Goal: Book appointment/travel/reservation

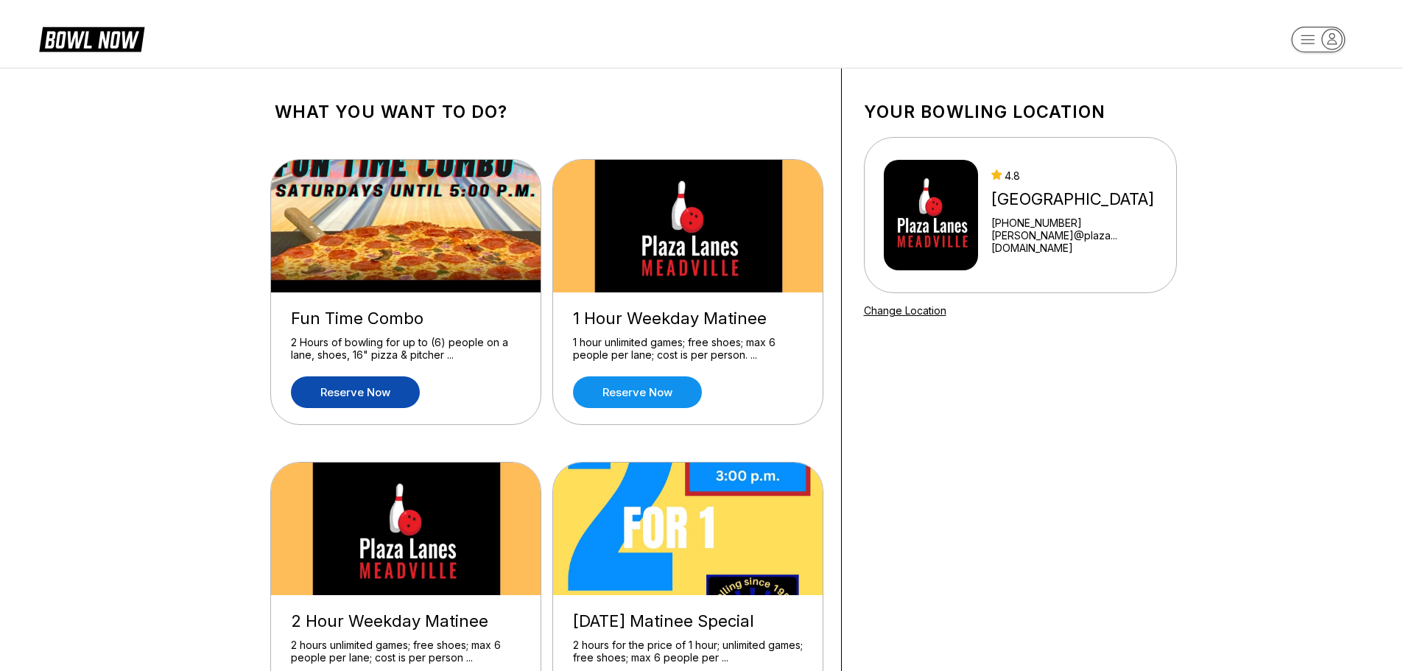
click at [366, 387] on link "Reserve now" at bounding box center [355, 392] width 129 height 32
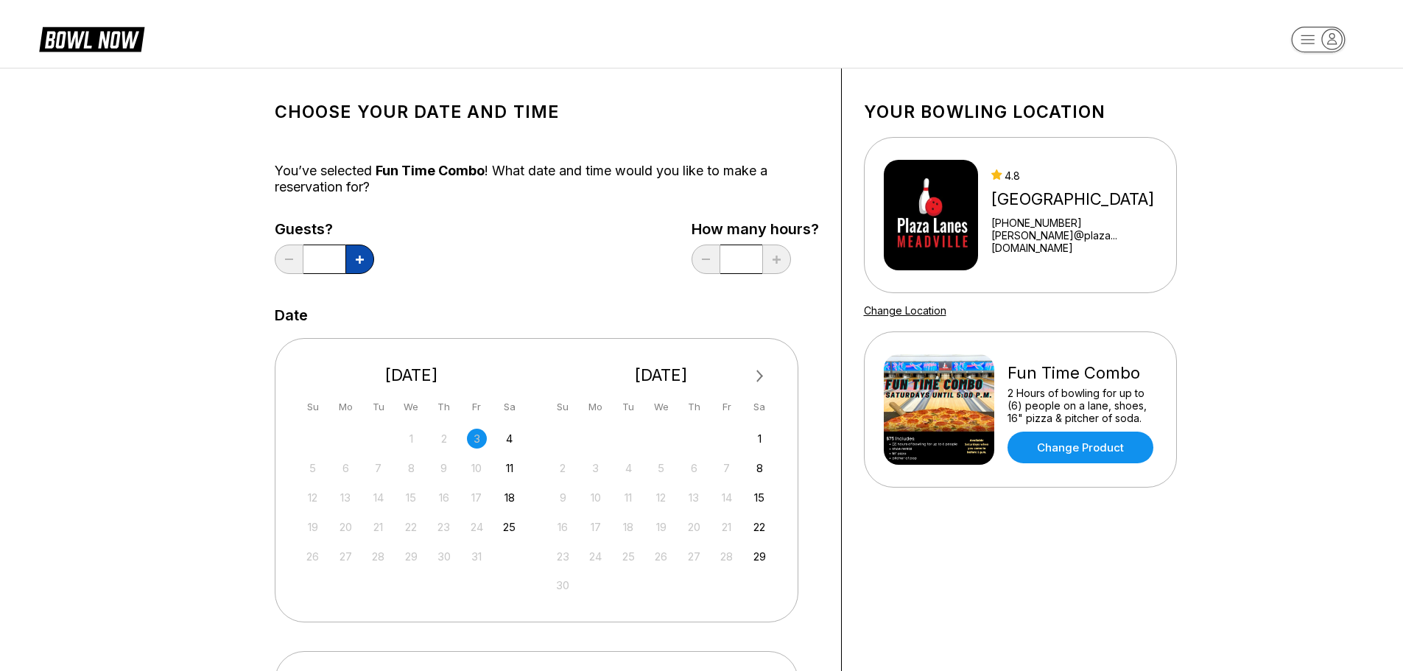
click at [350, 259] on button at bounding box center [359, 258] width 29 height 29
type input "*"
click at [481, 456] on div "5 6 7 8 9 10 11" at bounding box center [411, 467] width 221 height 22
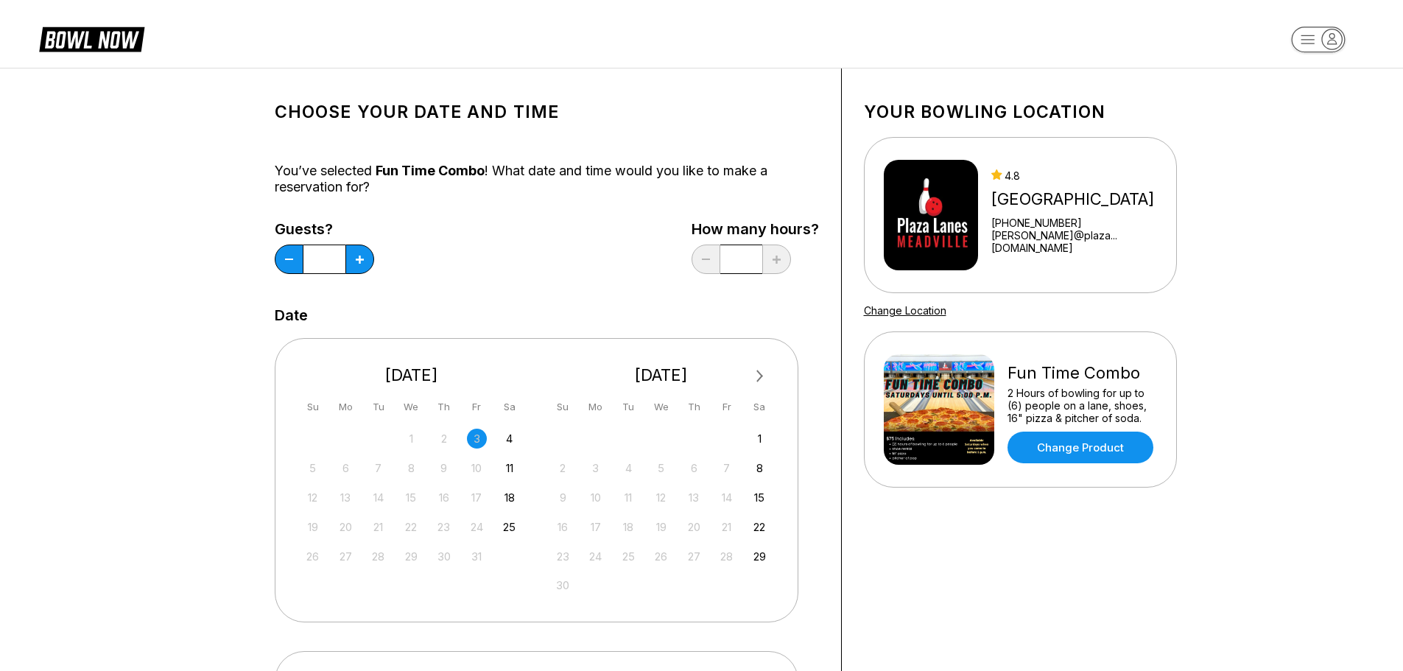
click at [479, 440] on div "3" at bounding box center [477, 438] width 20 height 20
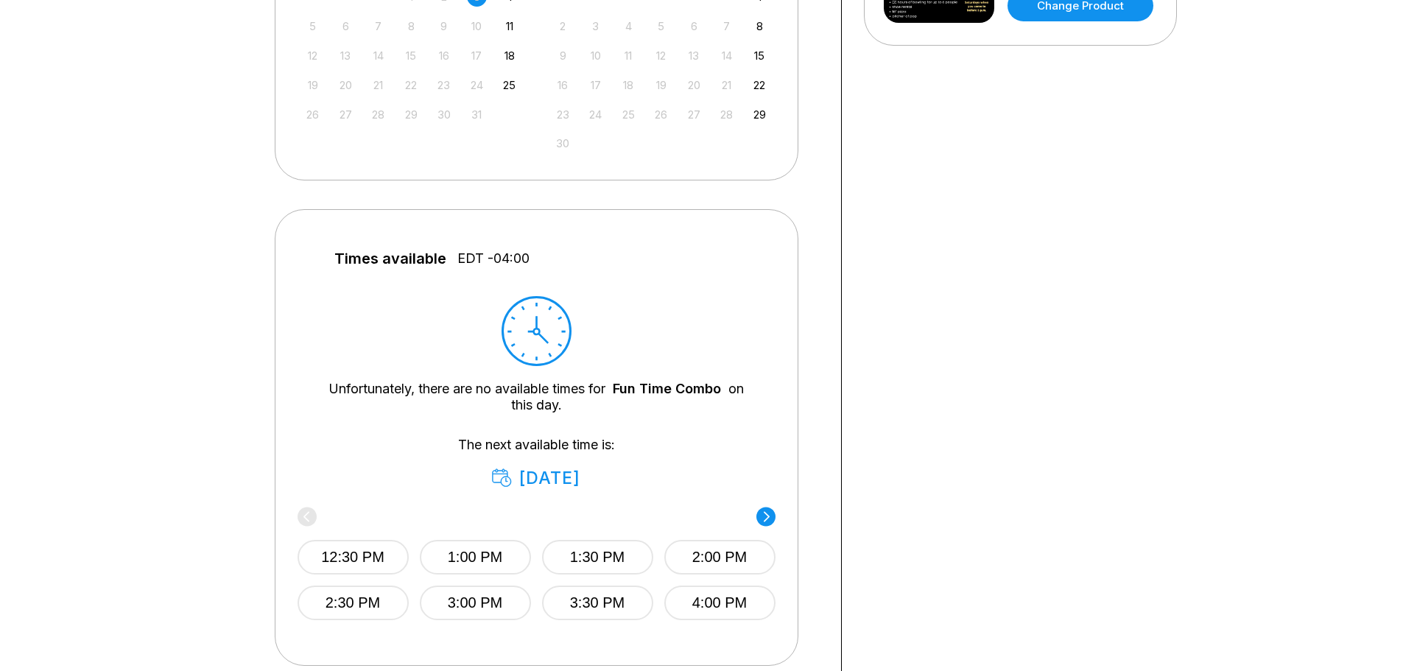
scroll to position [74, 0]
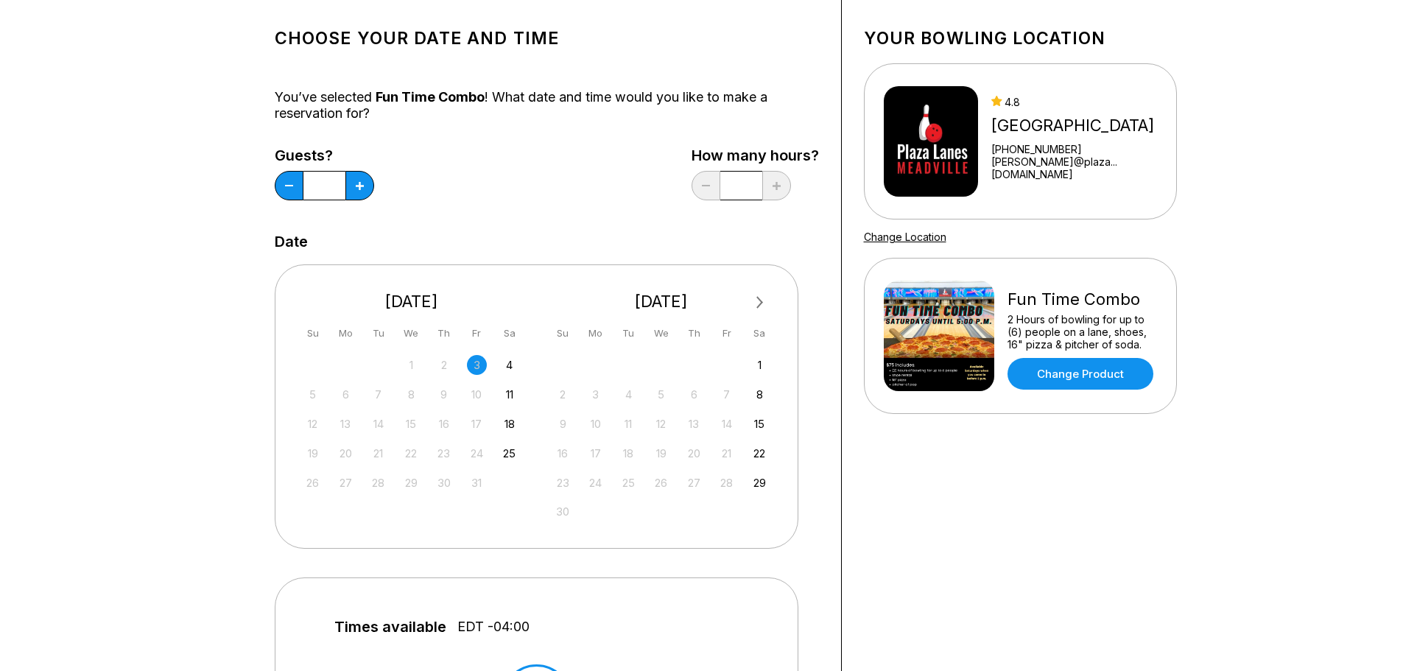
click at [480, 369] on div "3" at bounding box center [477, 365] width 20 height 20
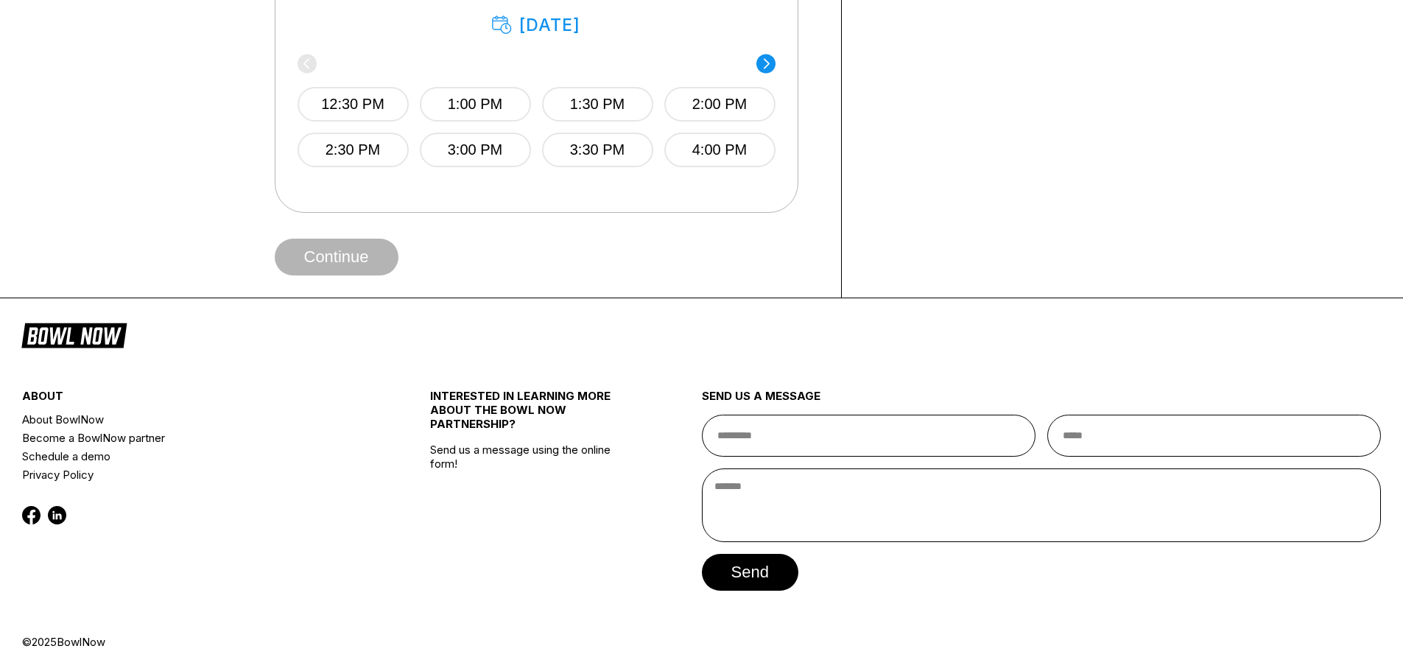
scroll to position [453, 0]
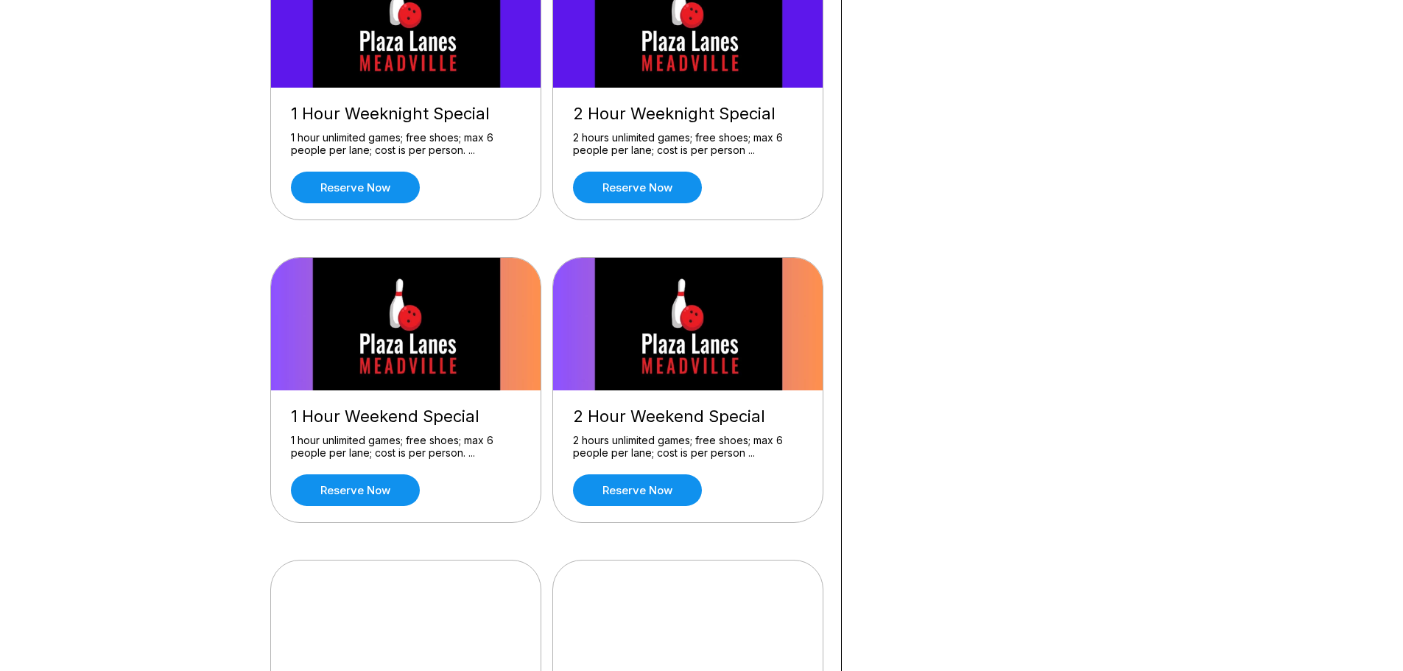
scroll to position [1104, 0]
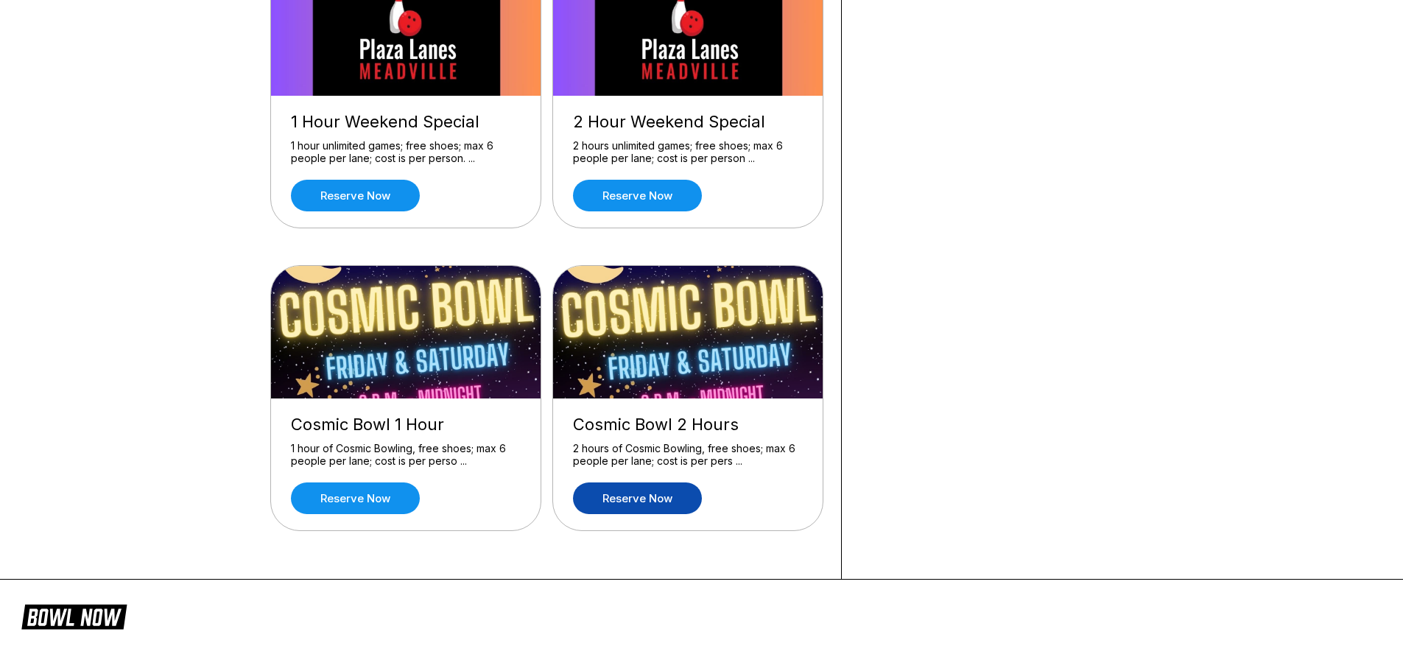
click at [659, 493] on link "Reserve now" at bounding box center [637, 498] width 129 height 32
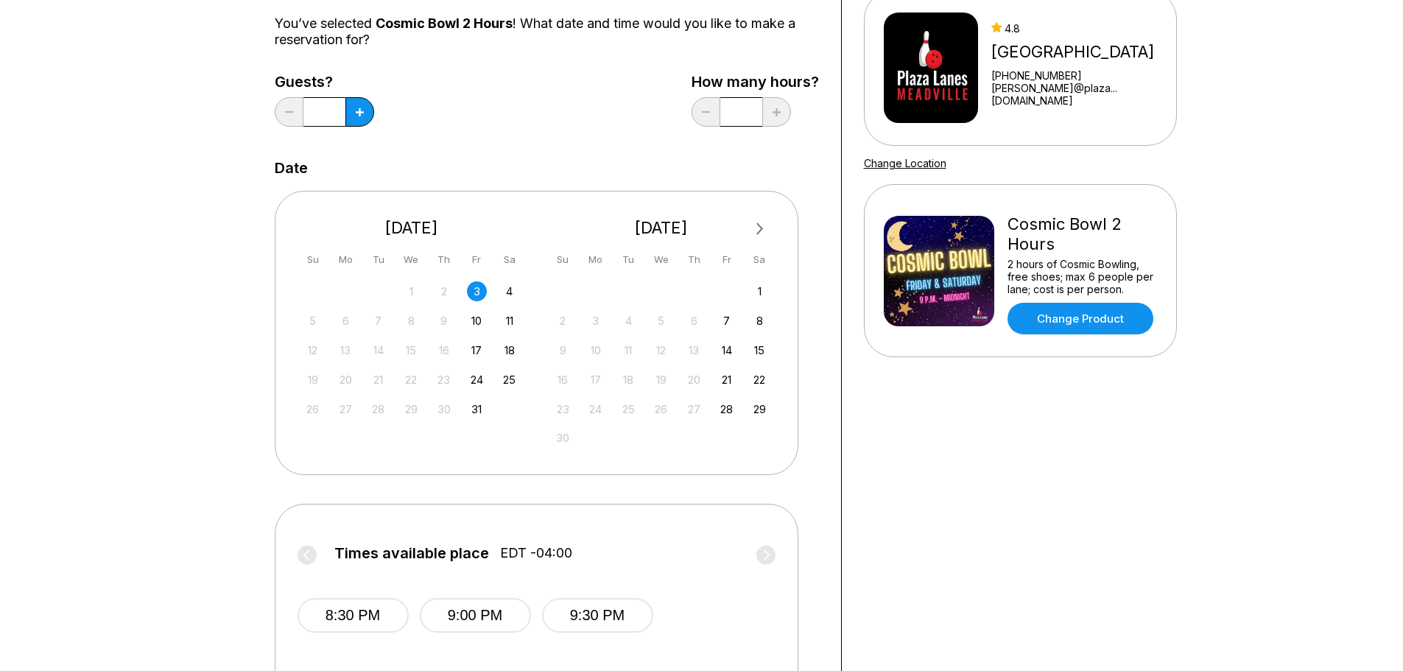
scroll to position [294, 0]
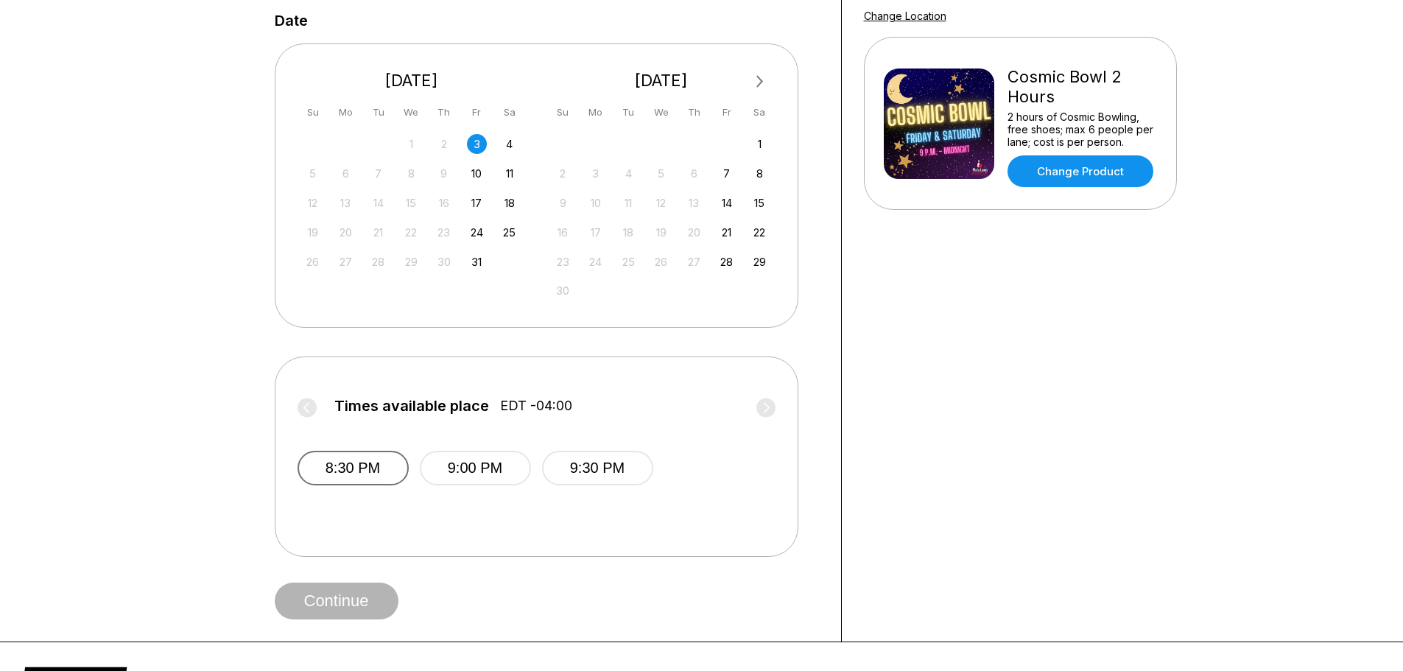
click at [380, 473] on button "8:30 PM" at bounding box center [352, 468] width 111 height 35
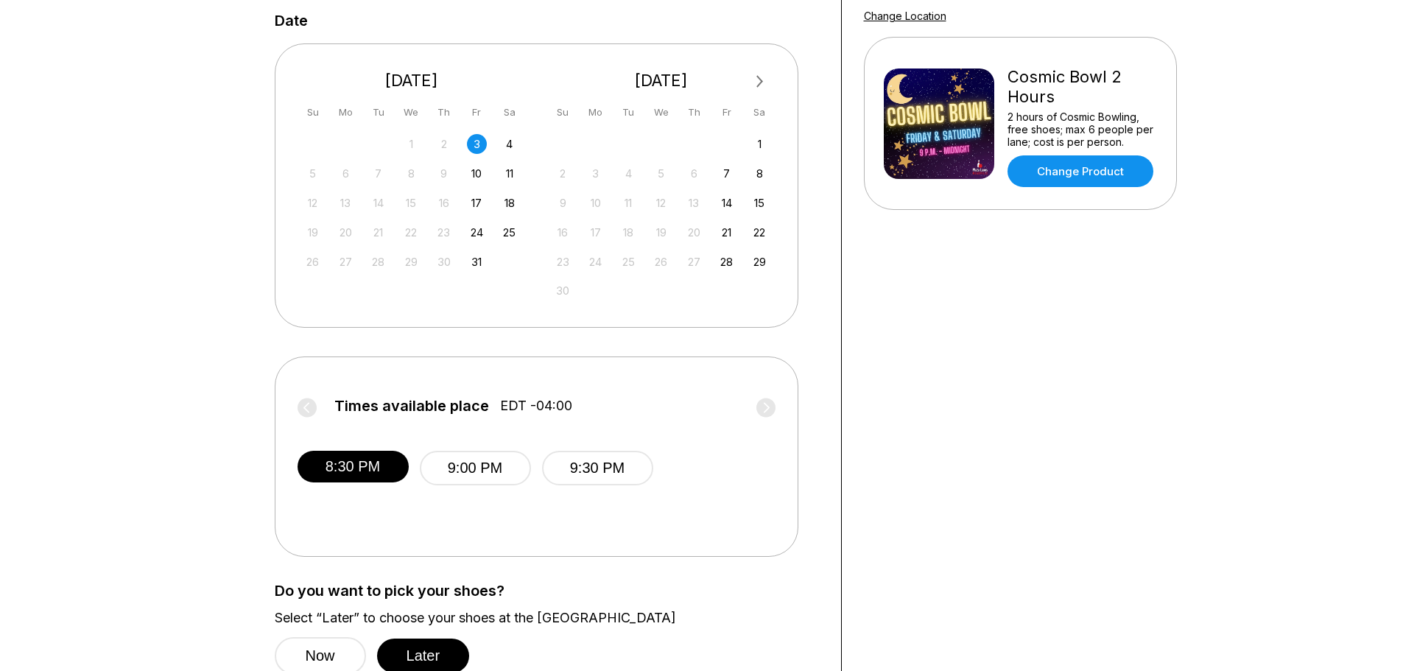
scroll to position [515, 0]
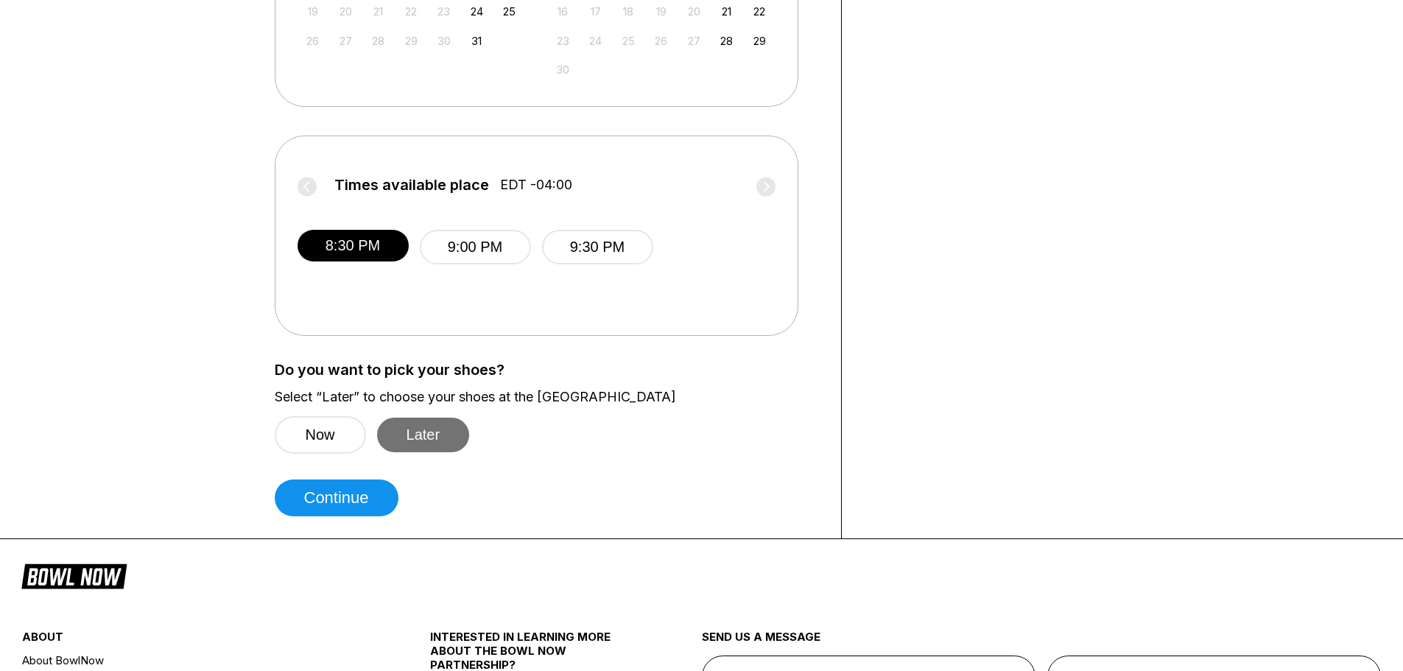
click at [423, 430] on button "Later" at bounding box center [423, 434] width 93 height 35
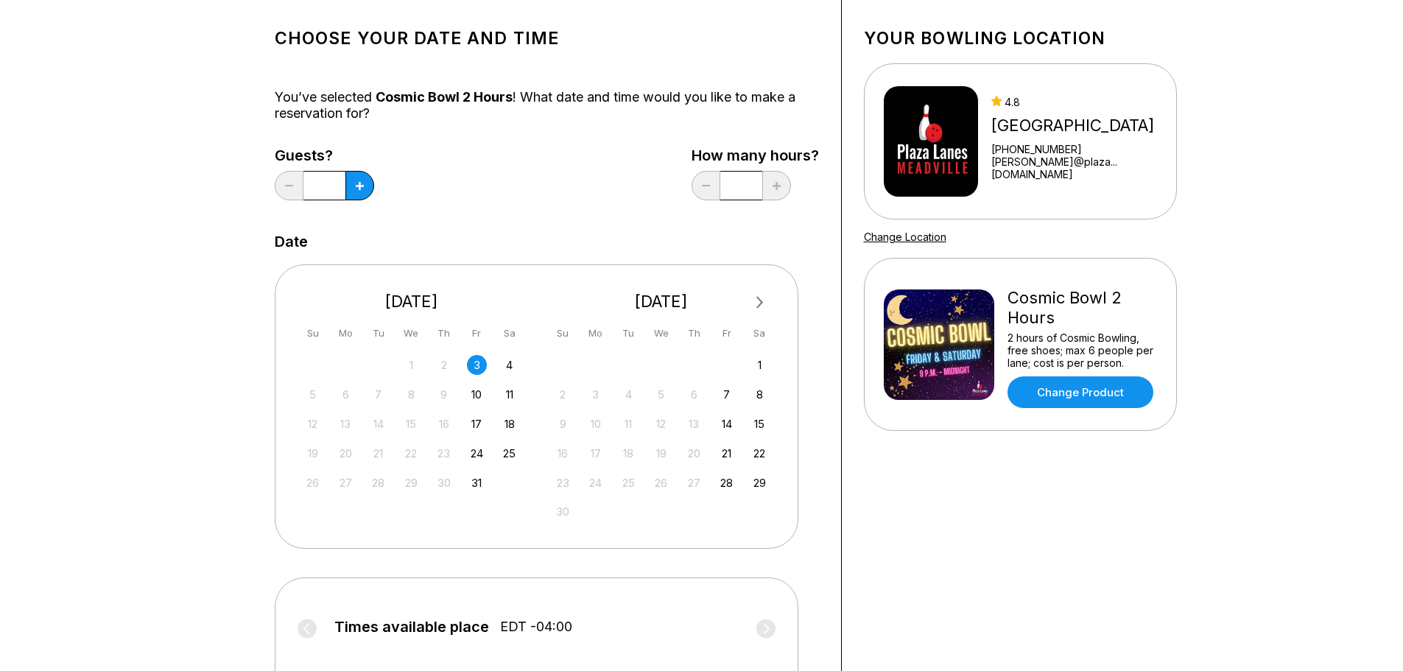
scroll to position [0, 0]
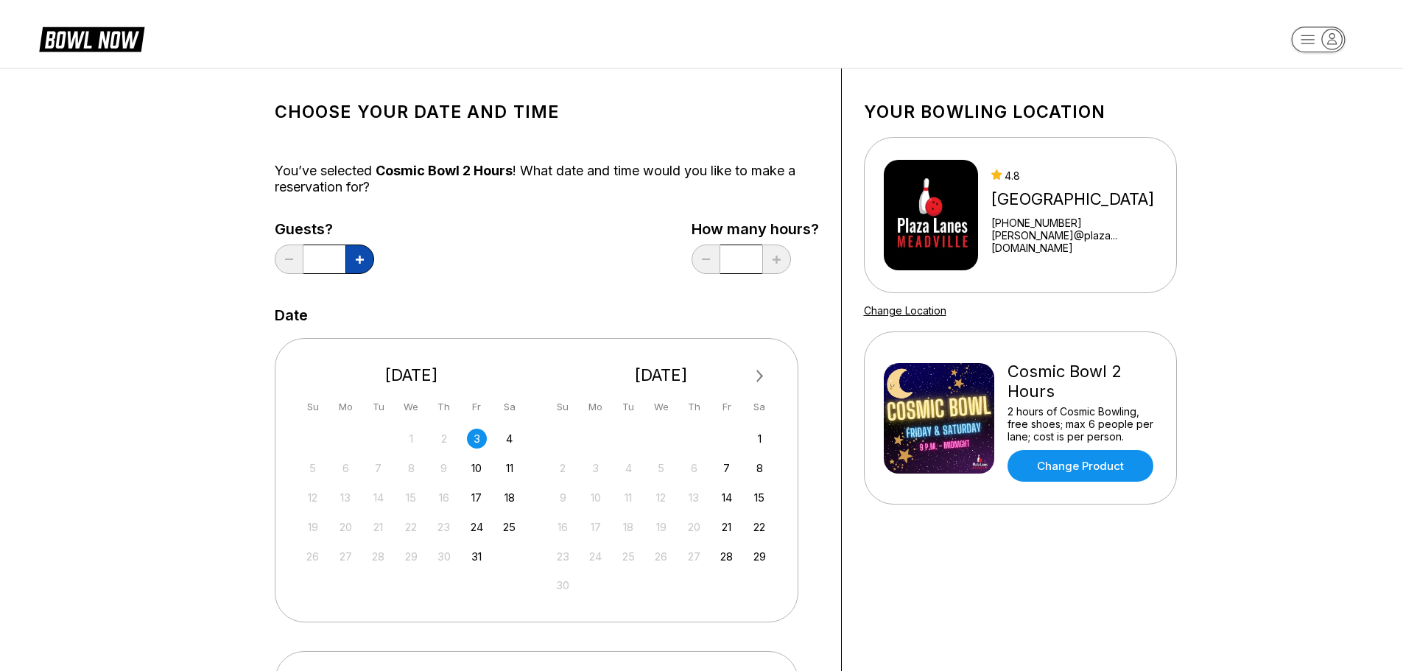
click at [356, 259] on icon at bounding box center [360, 259] width 8 height 8
type input "*"
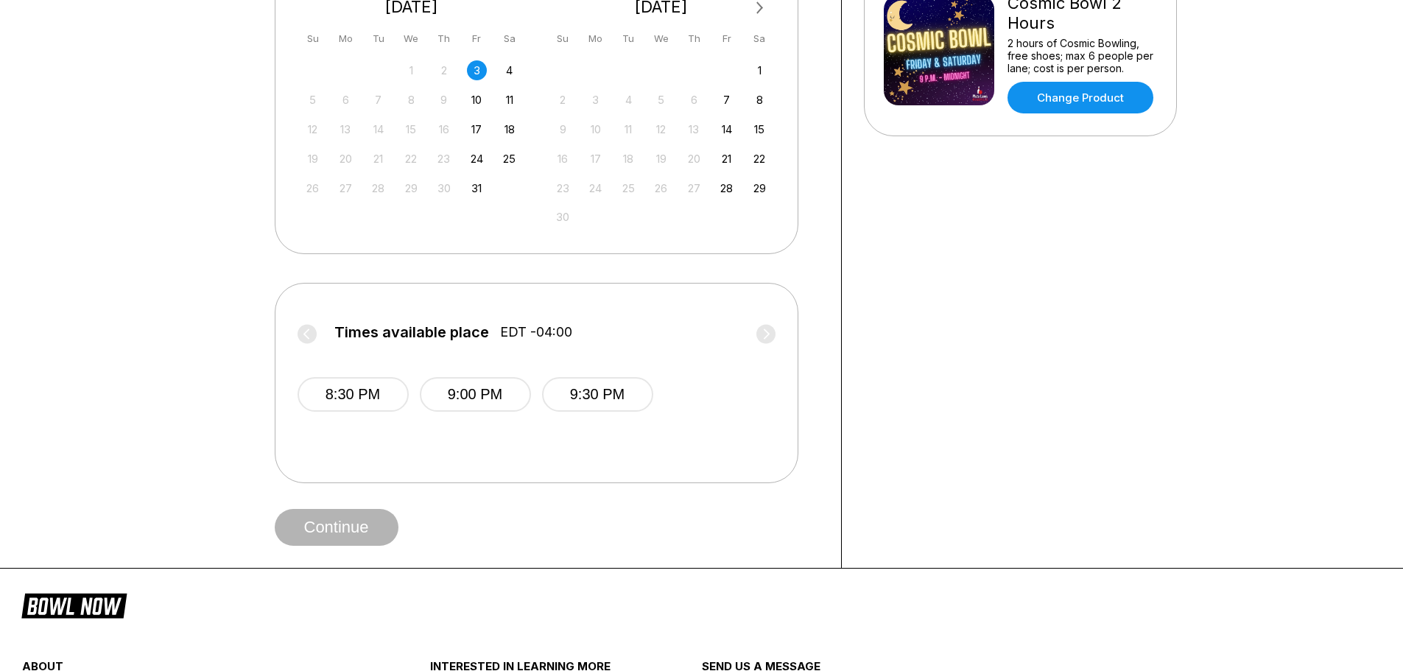
scroll to position [442, 0]
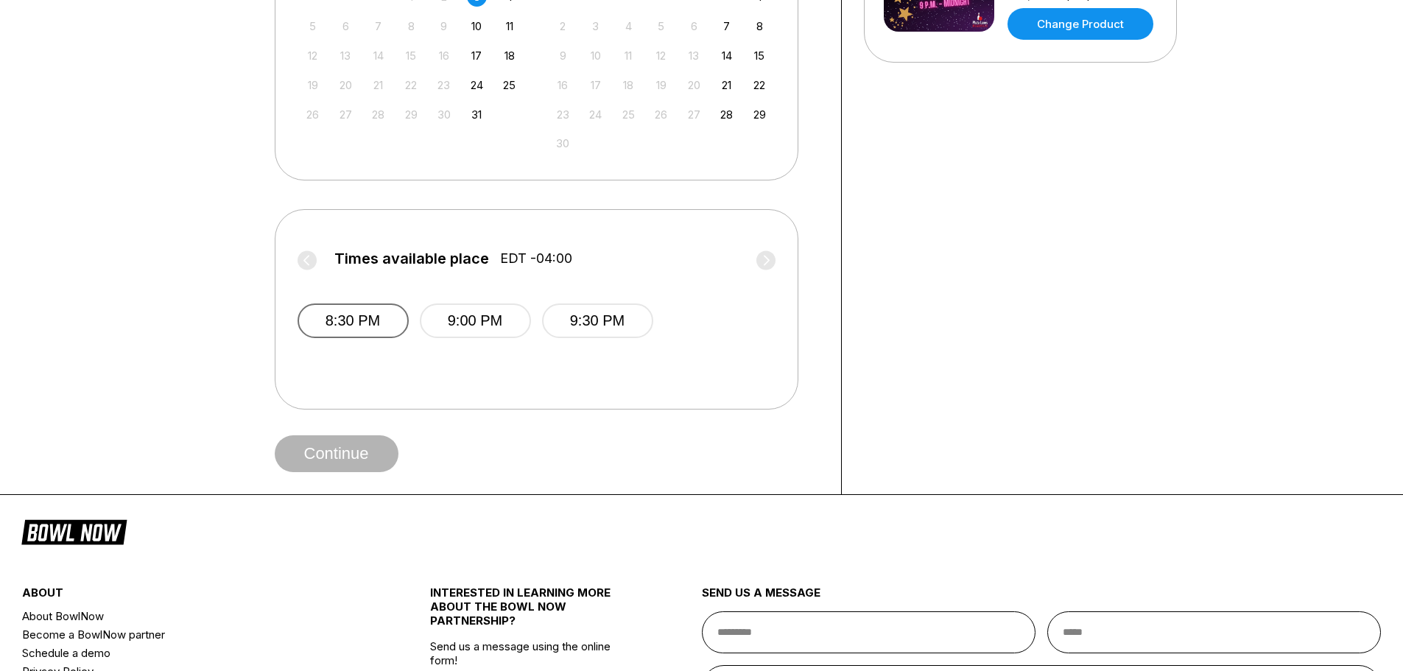
click at [353, 320] on button "8:30 PM" at bounding box center [352, 320] width 111 height 35
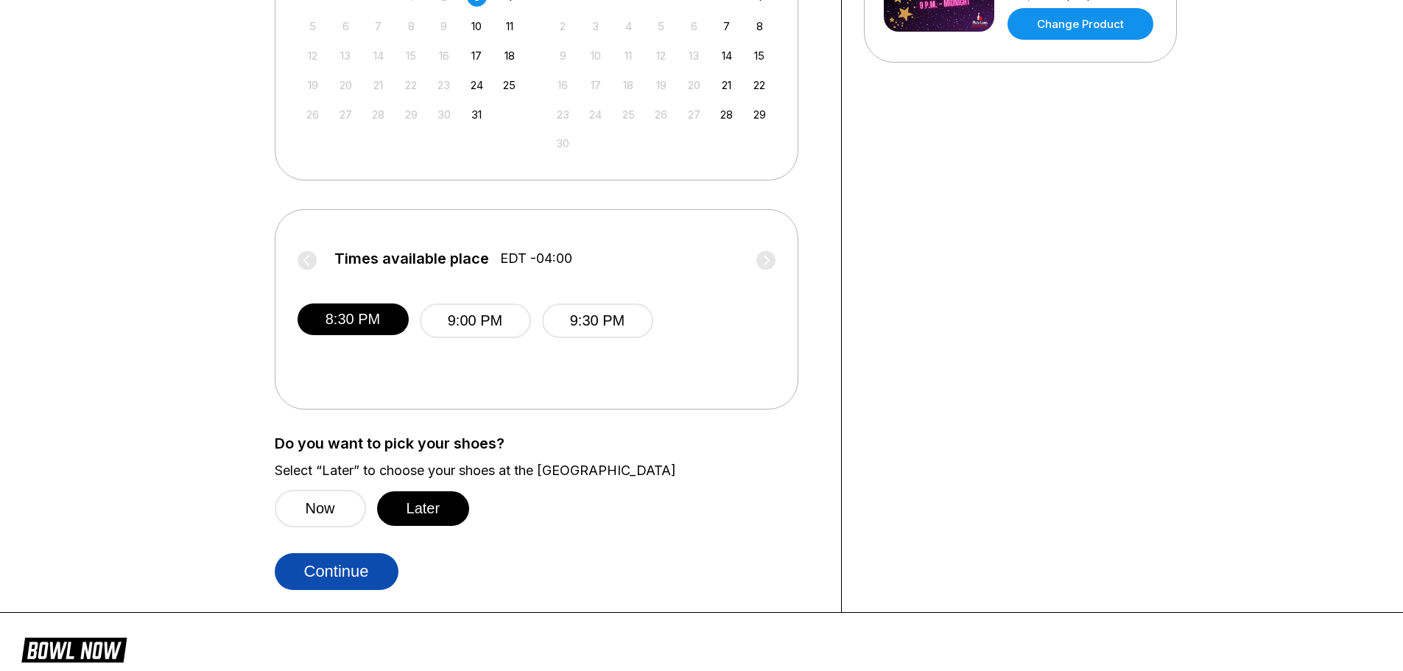
click at [357, 573] on button "Continue" at bounding box center [337, 571] width 124 height 37
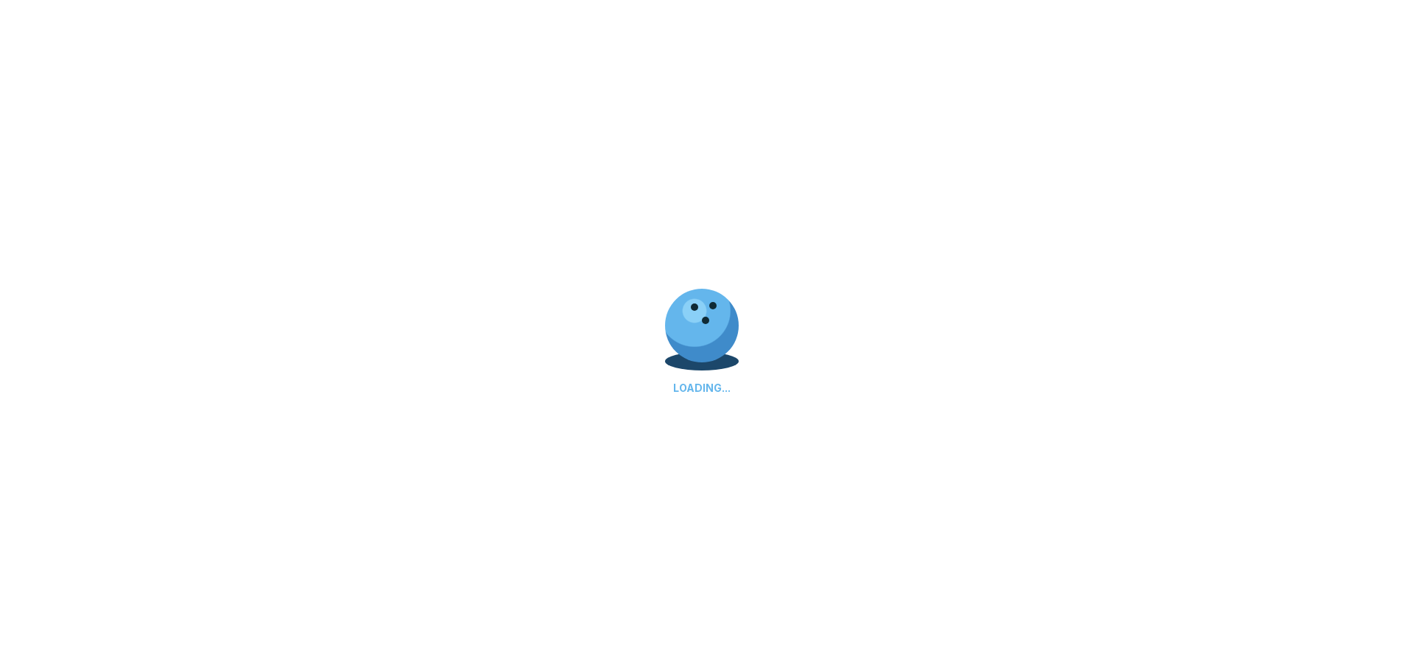
select select "**"
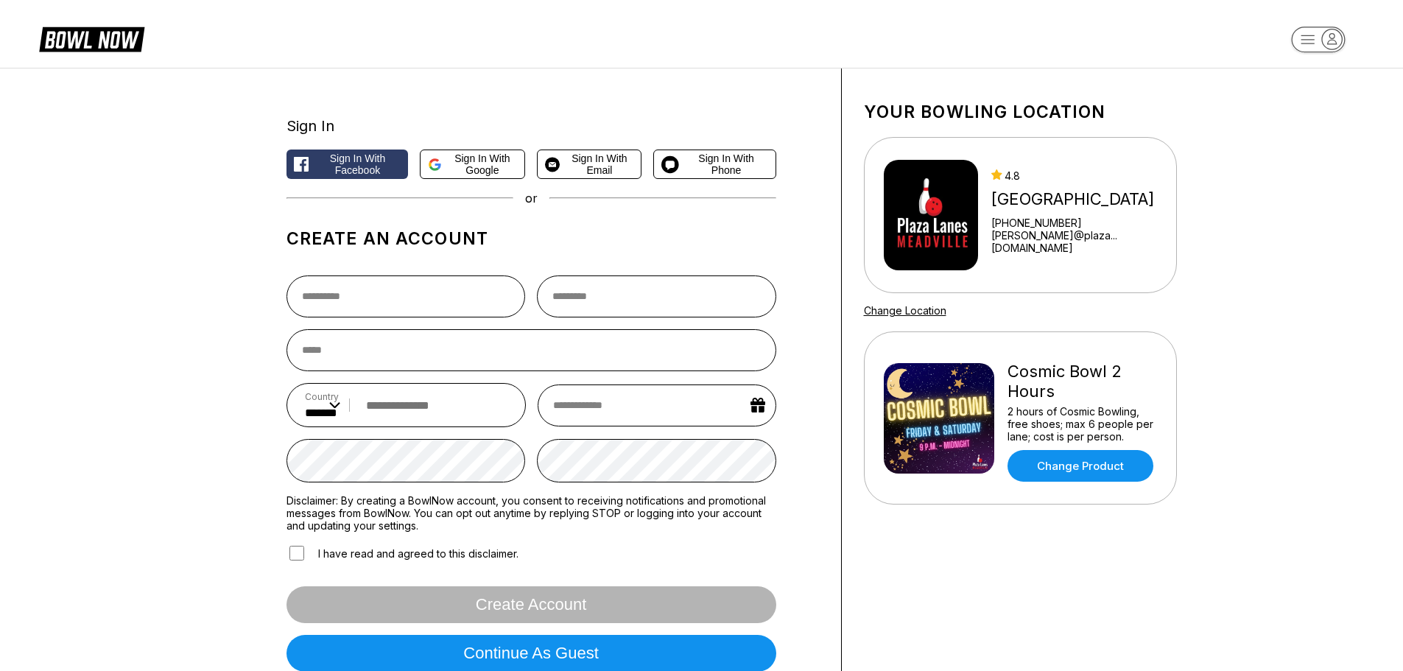
scroll to position [147, 0]
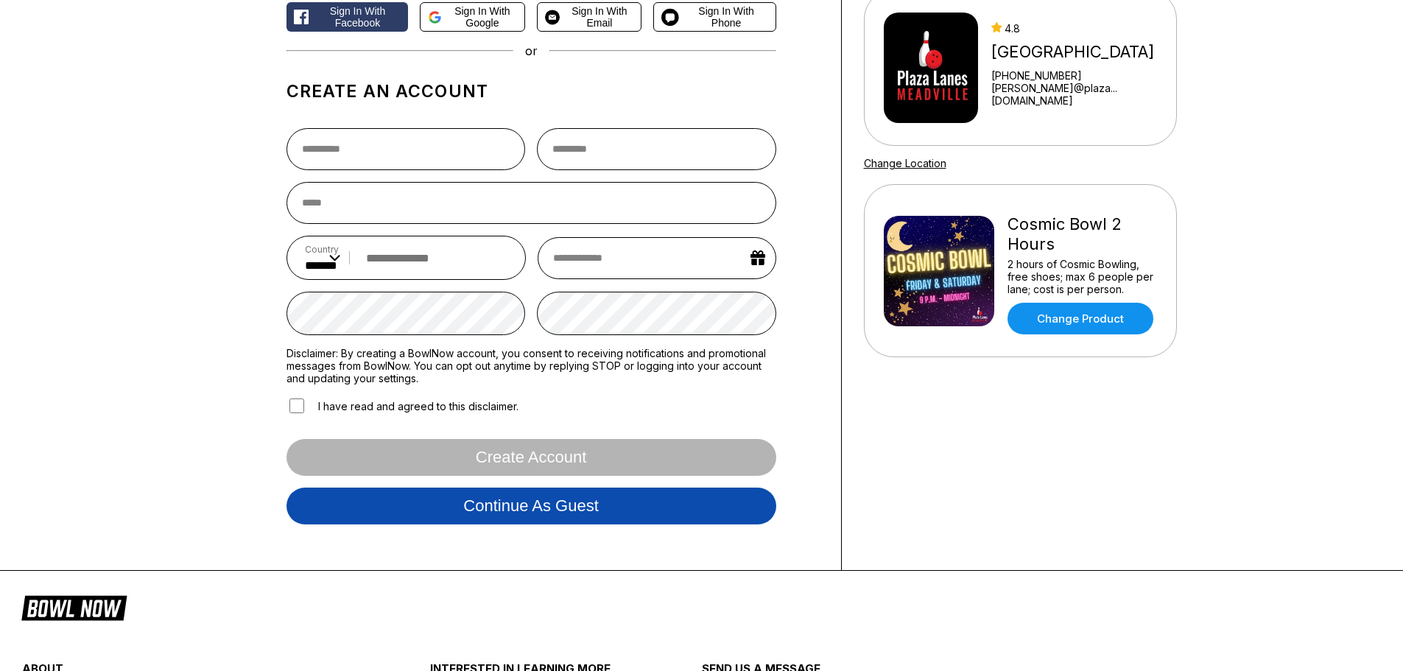
click at [540, 503] on button "Continue as guest" at bounding box center [531, 505] width 490 height 37
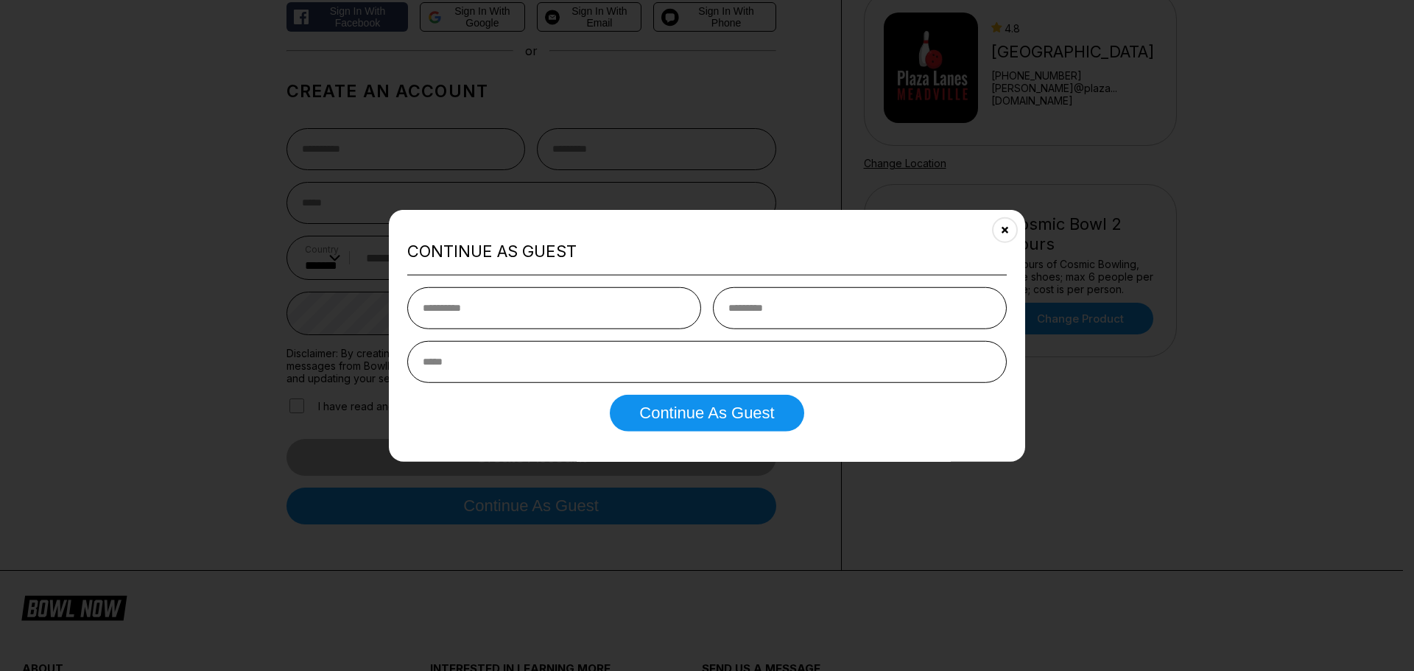
click at [536, 303] on input "text" at bounding box center [554, 308] width 294 height 42
type input "********"
type input "*******"
click at [527, 370] on input "email" at bounding box center [706, 362] width 599 height 42
type input "**********"
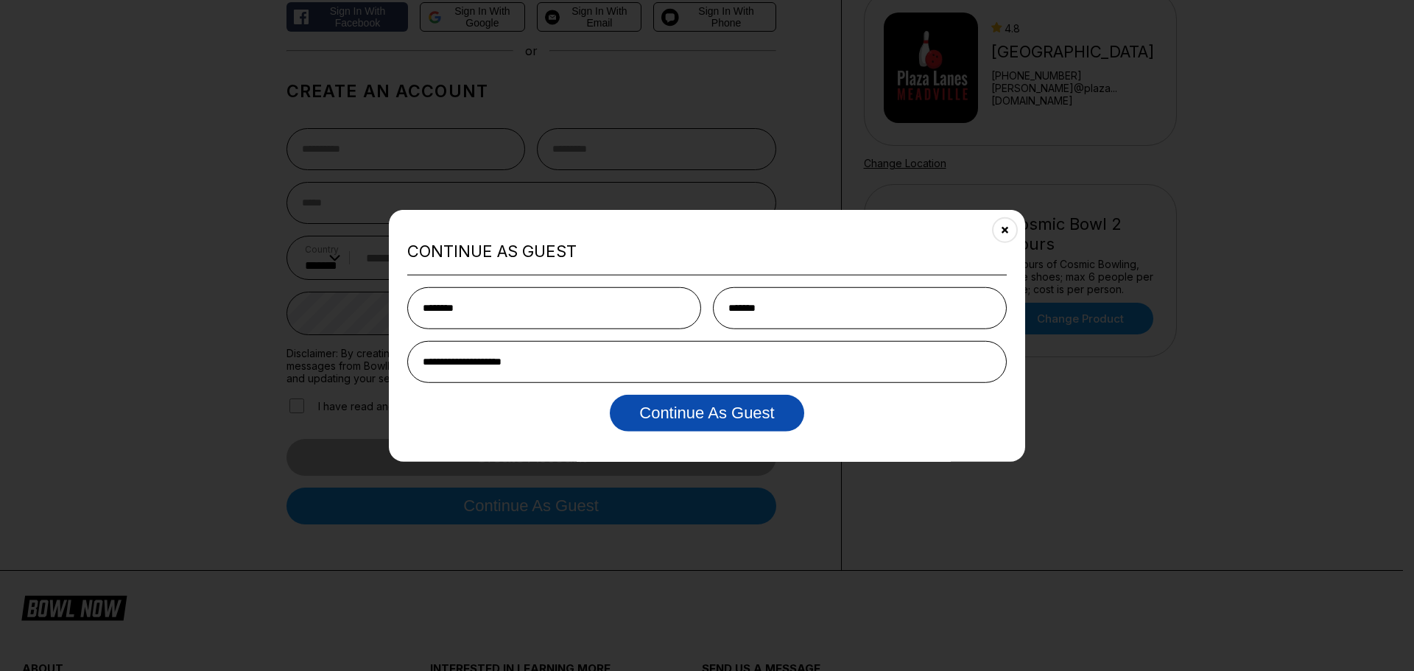
click at [648, 412] on button "Continue as Guest" at bounding box center [707, 413] width 194 height 37
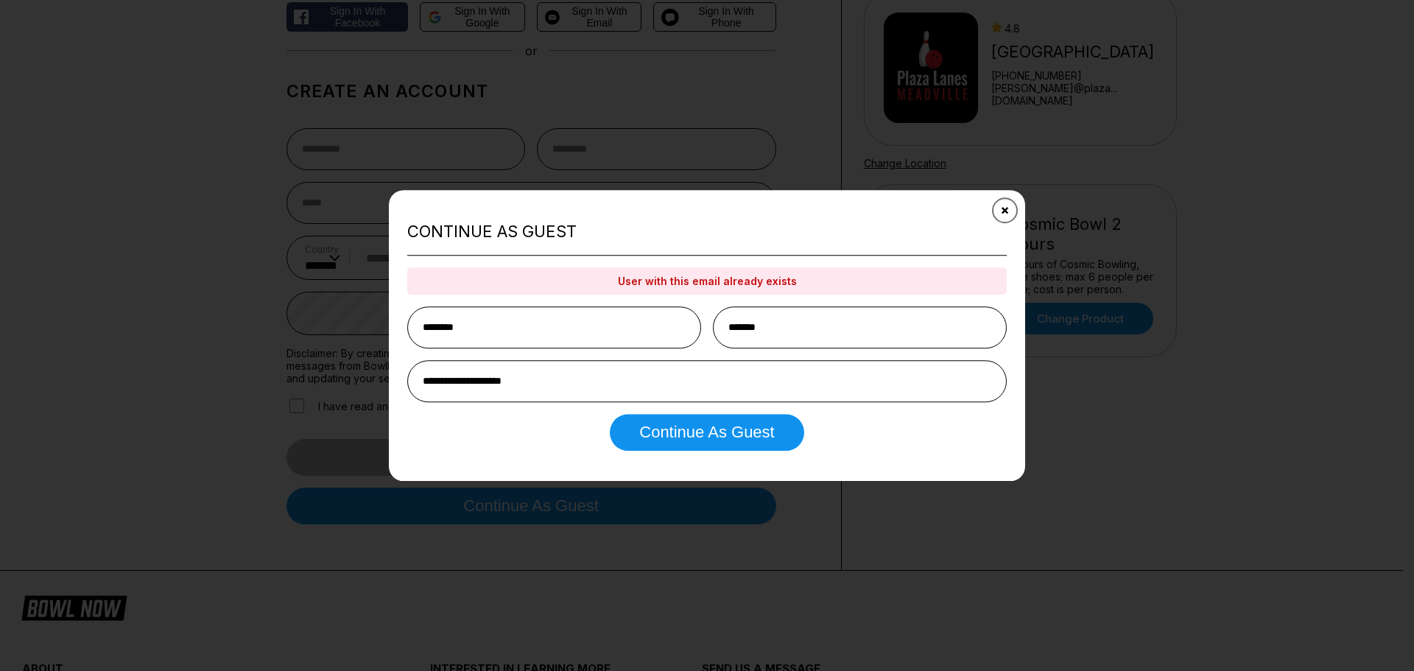
click at [1004, 214] on icon "Close" at bounding box center [1005, 210] width 12 height 12
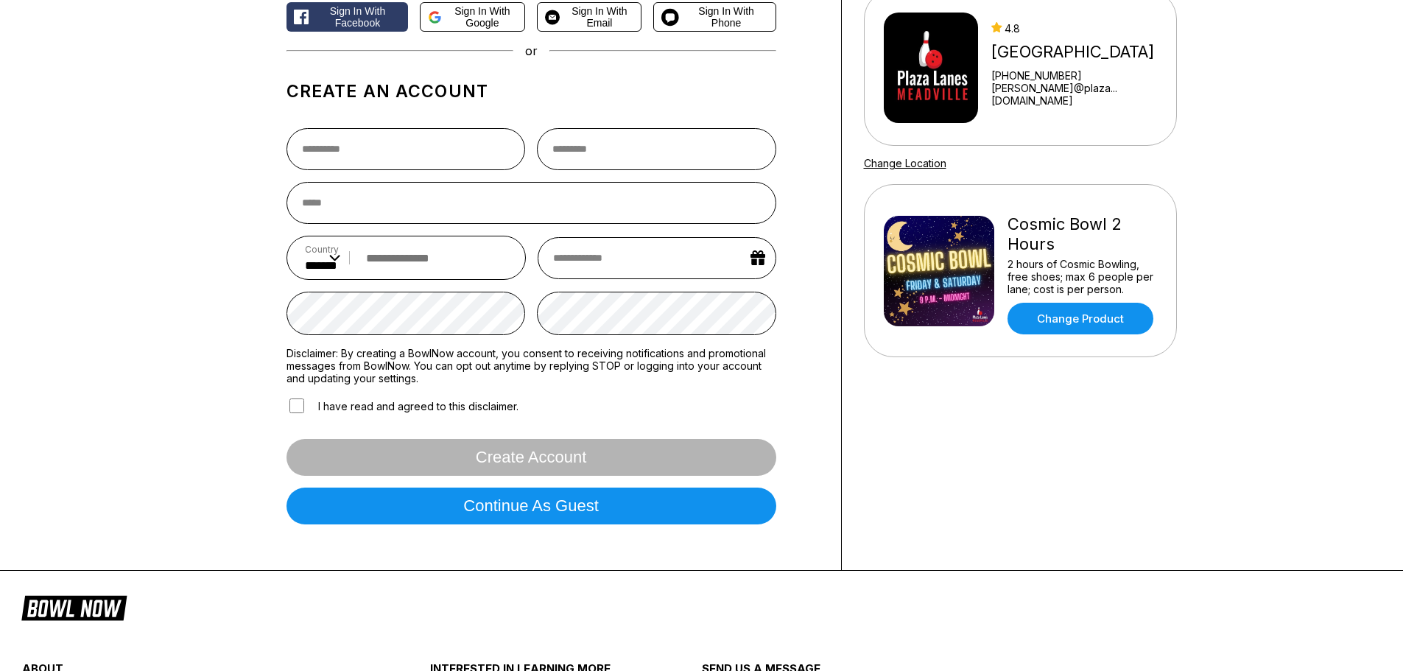
scroll to position [74, 0]
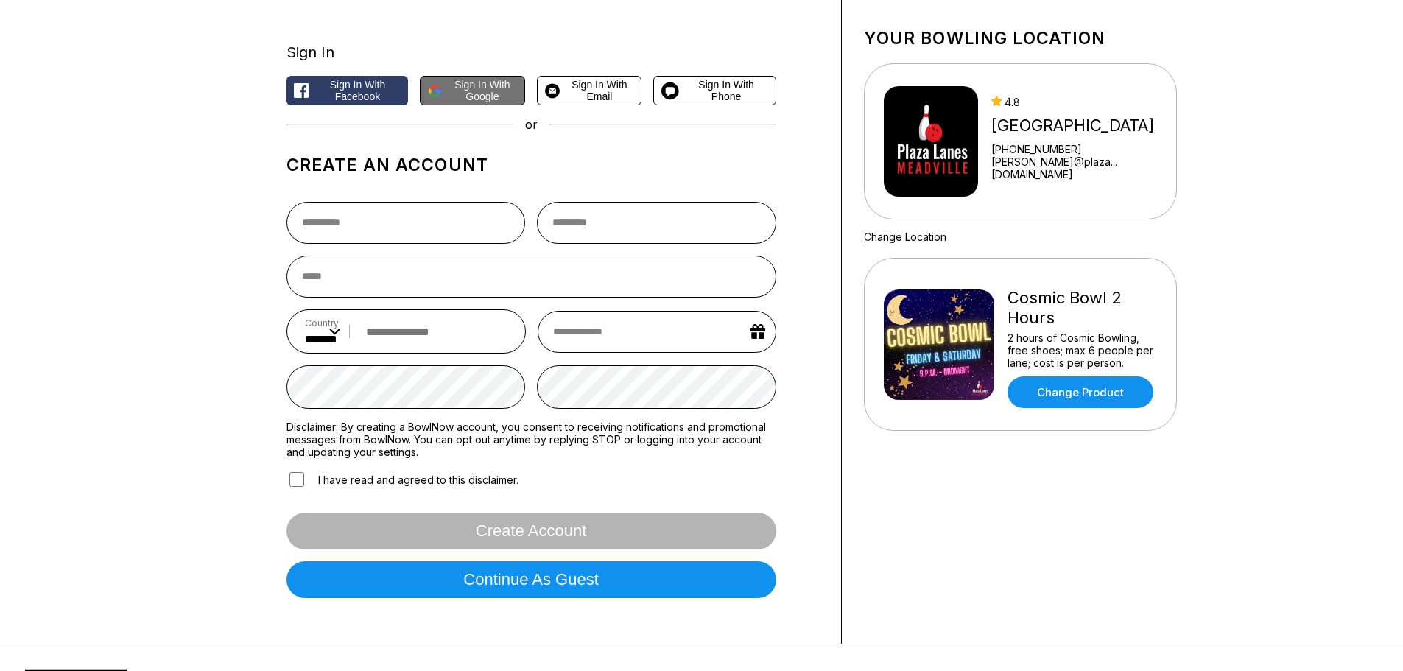
click at [465, 102] on button "Sign in with Google" at bounding box center [472, 90] width 105 height 29
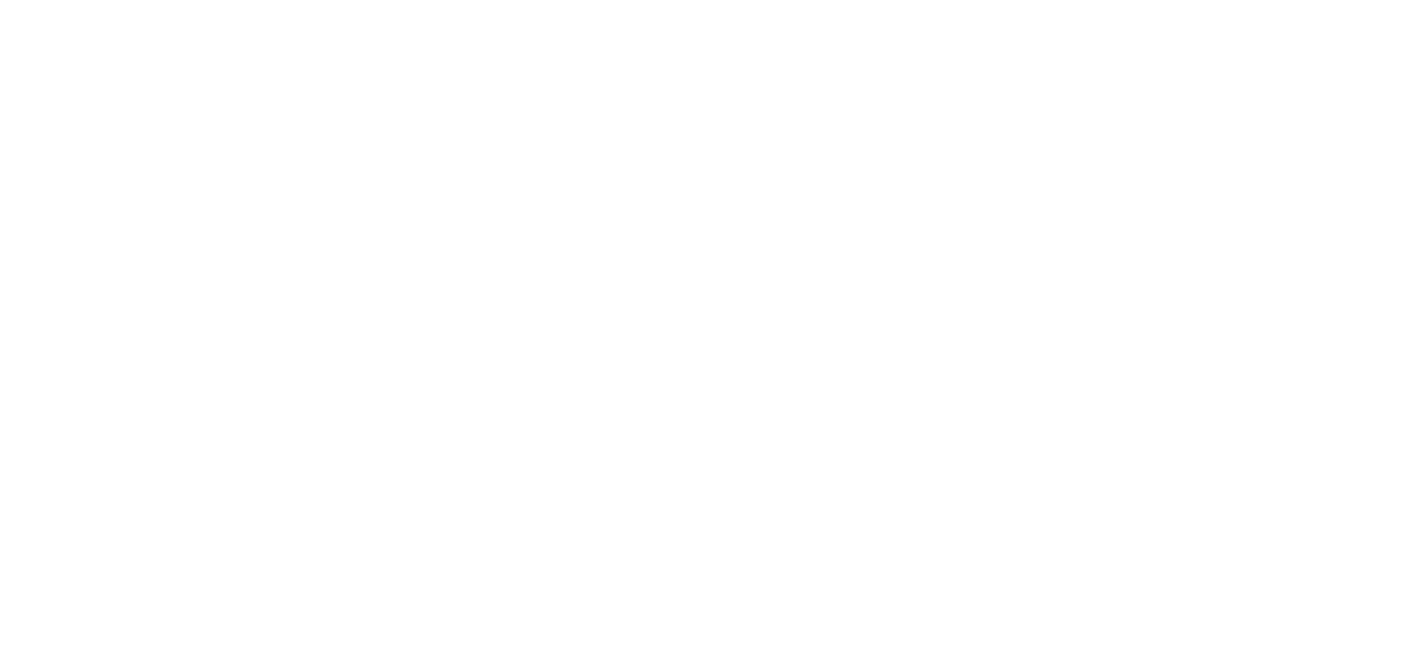
scroll to position [0, 0]
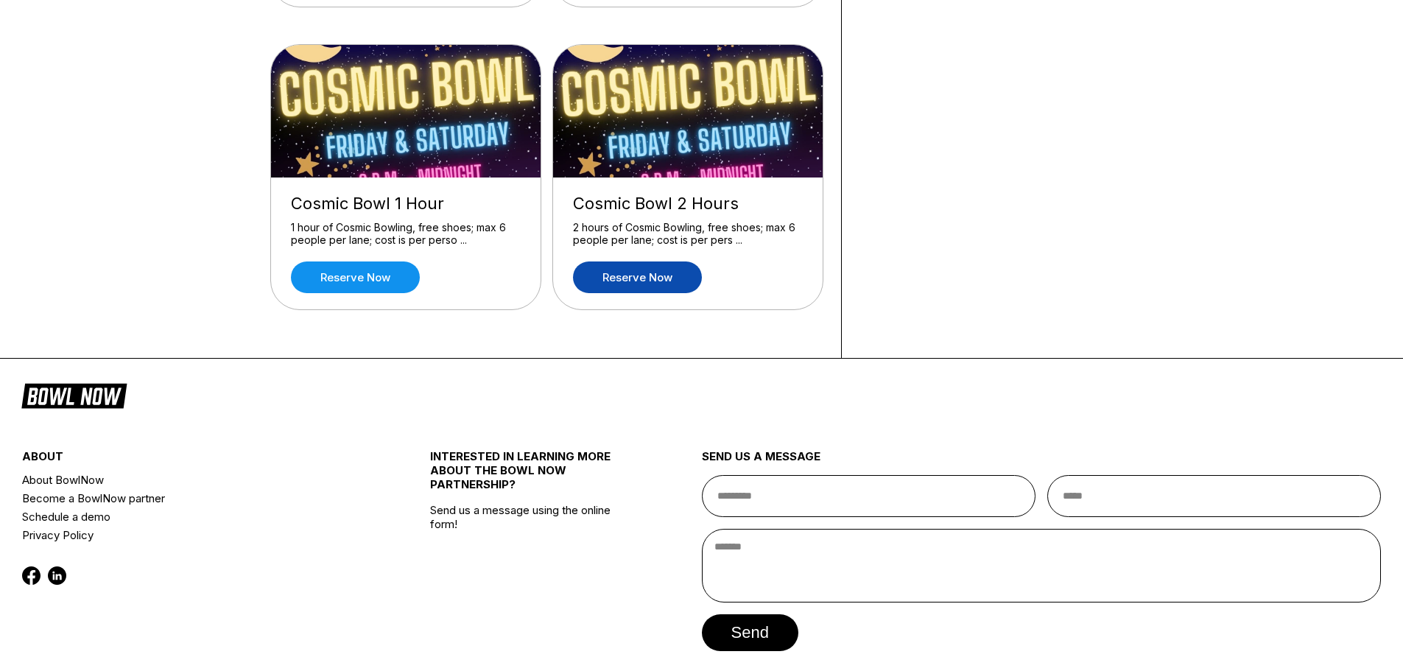
scroll to position [1252, 0]
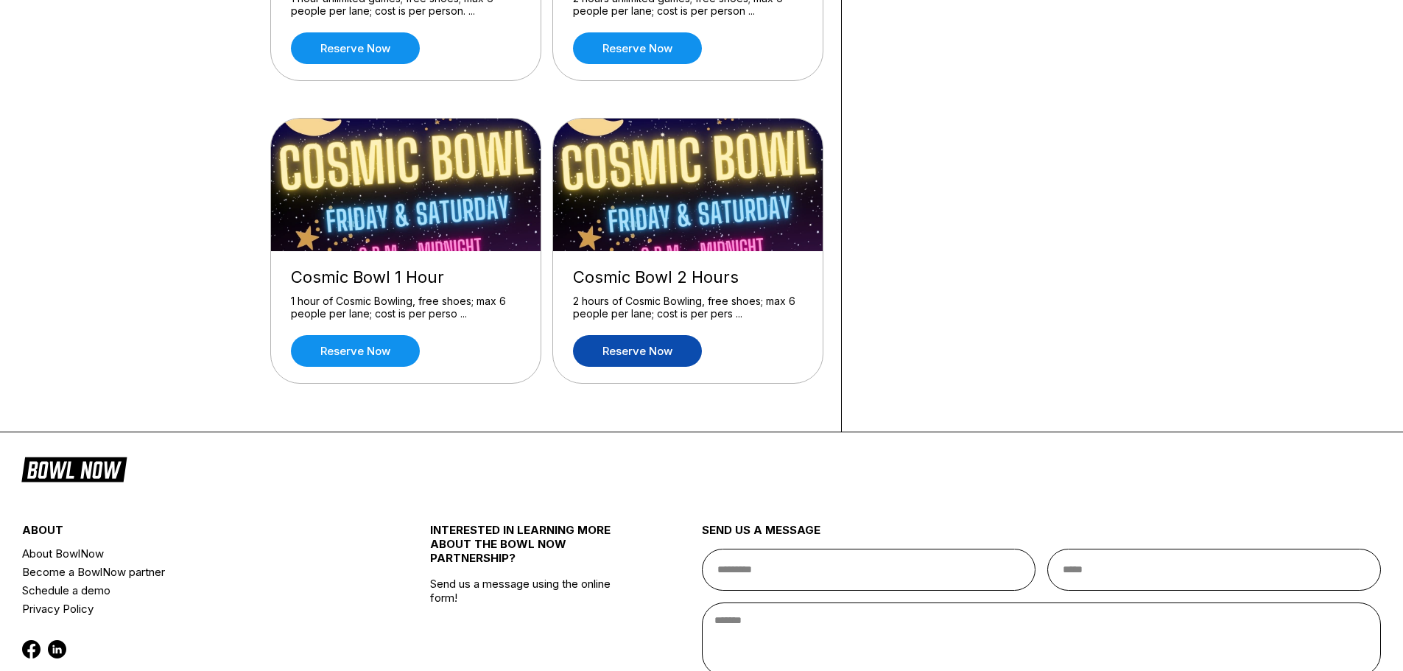
click at [653, 354] on link "Reserve now" at bounding box center [637, 351] width 129 height 32
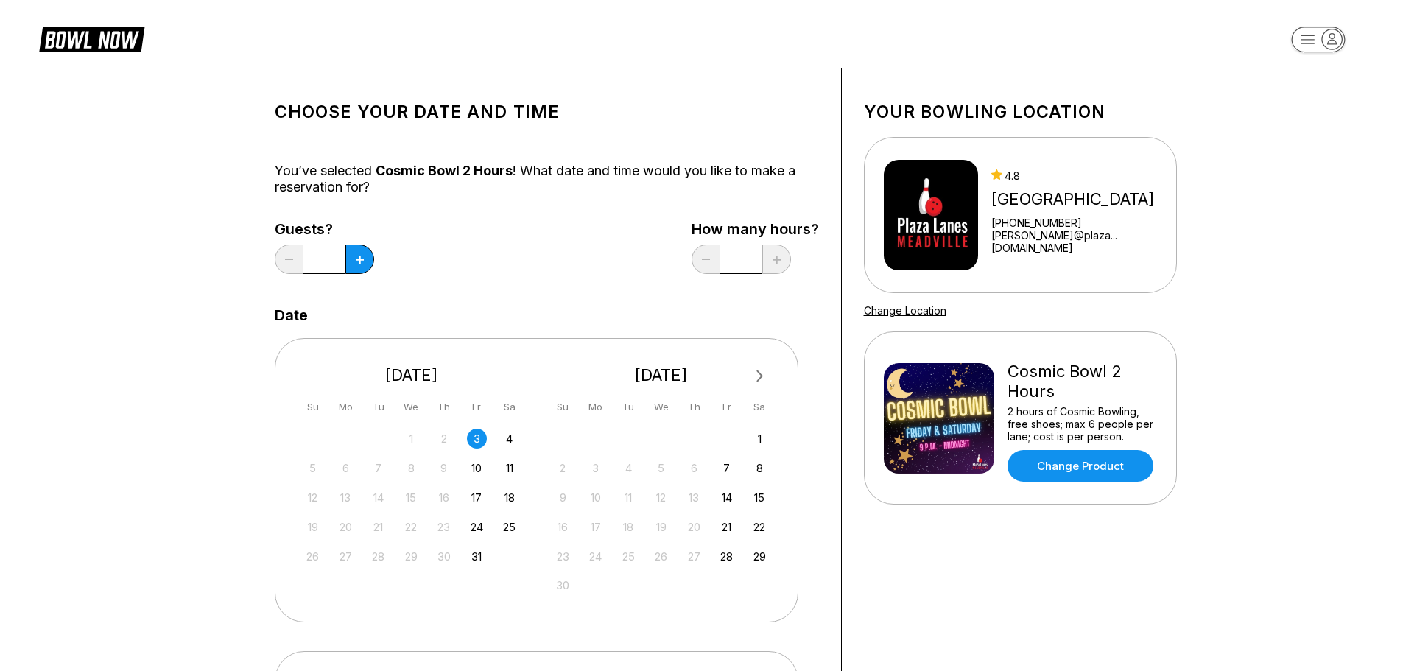
scroll to position [147, 0]
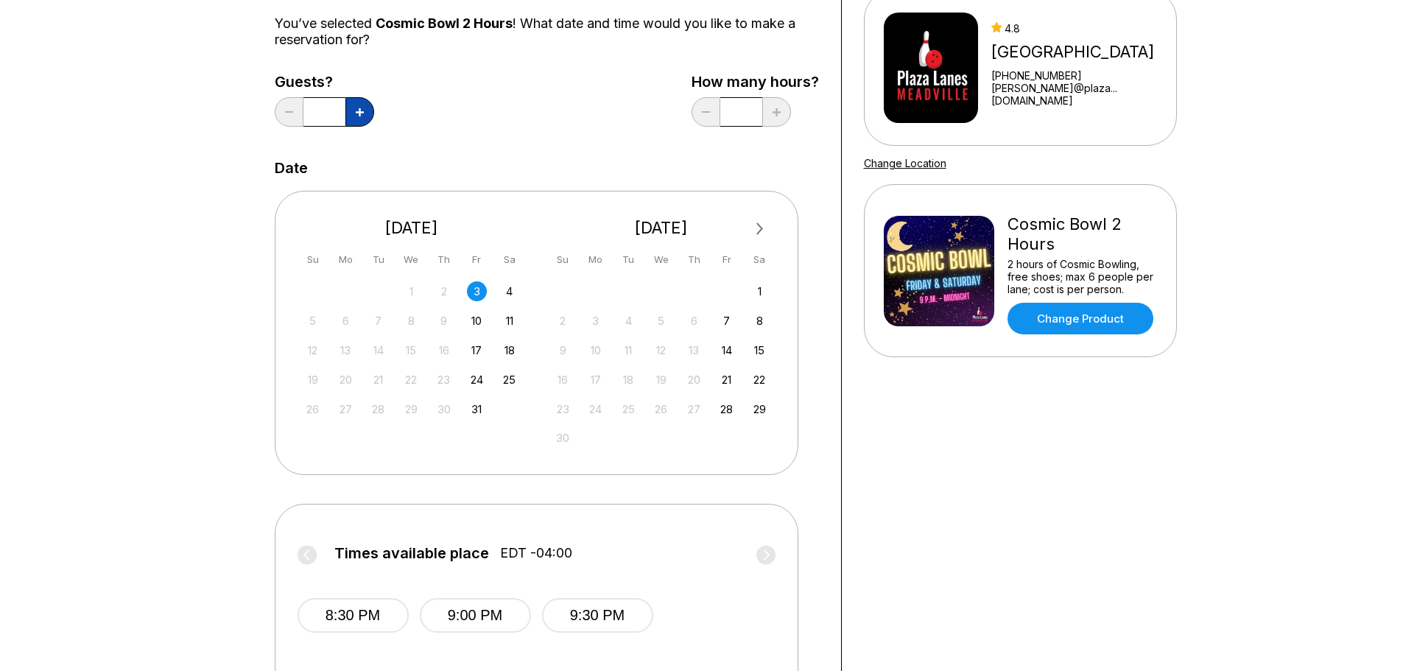
click at [358, 113] on icon at bounding box center [360, 112] width 8 height 8
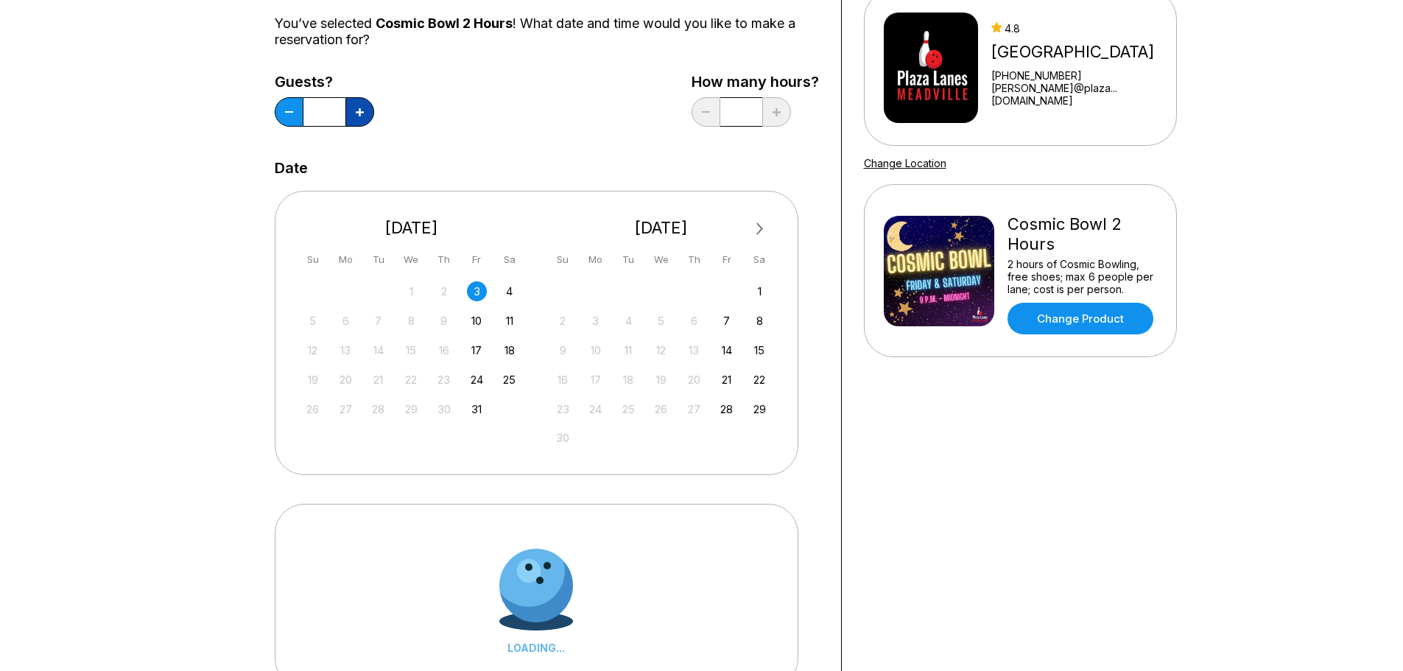
click at [358, 113] on icon at bounding box center [360, 112] width 8 height 8
type input "*"
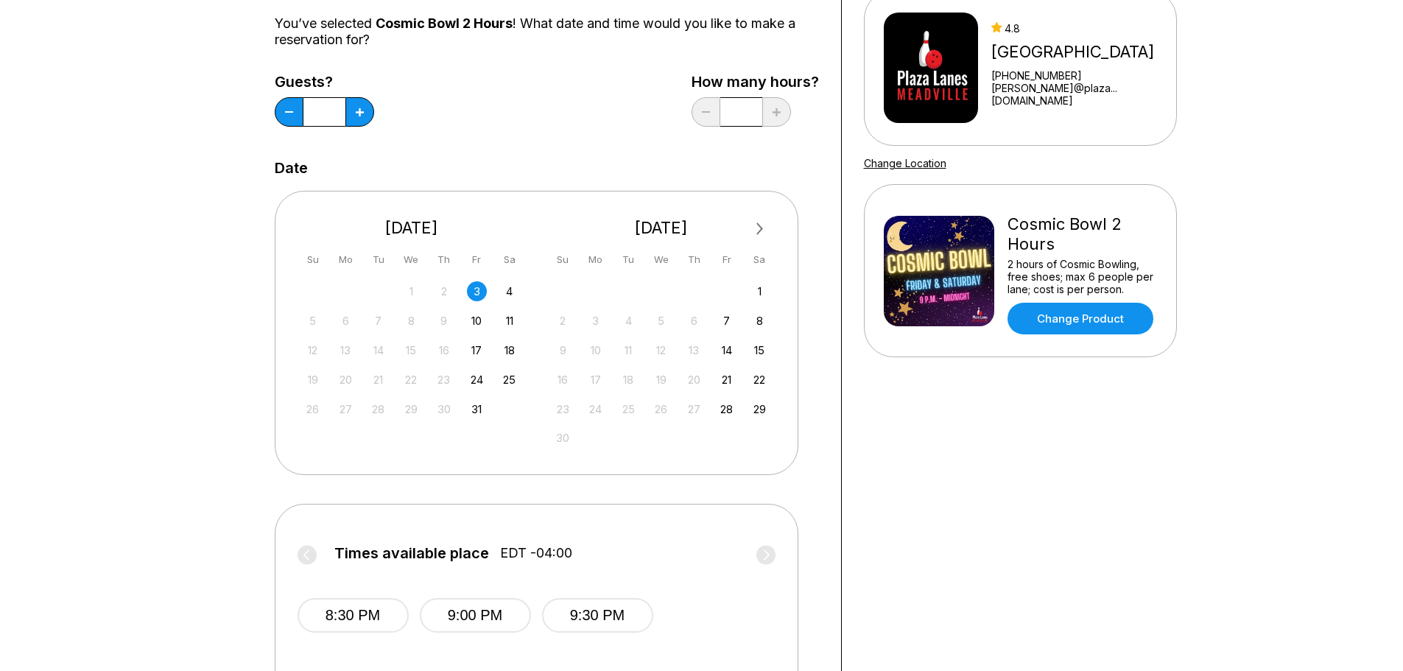
scroll to position [515, 0]
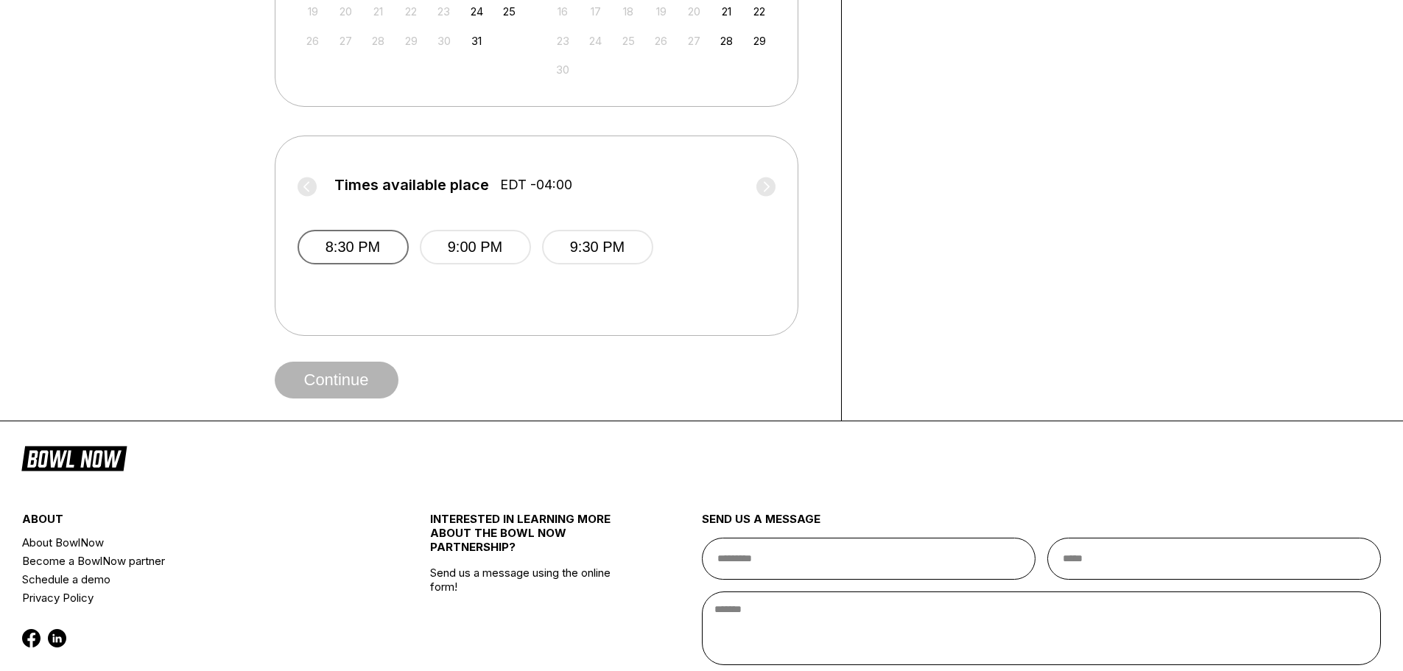
click at [383, 253] on button "8:30 PM" at bounding box center [352, 247] width 111 height 35
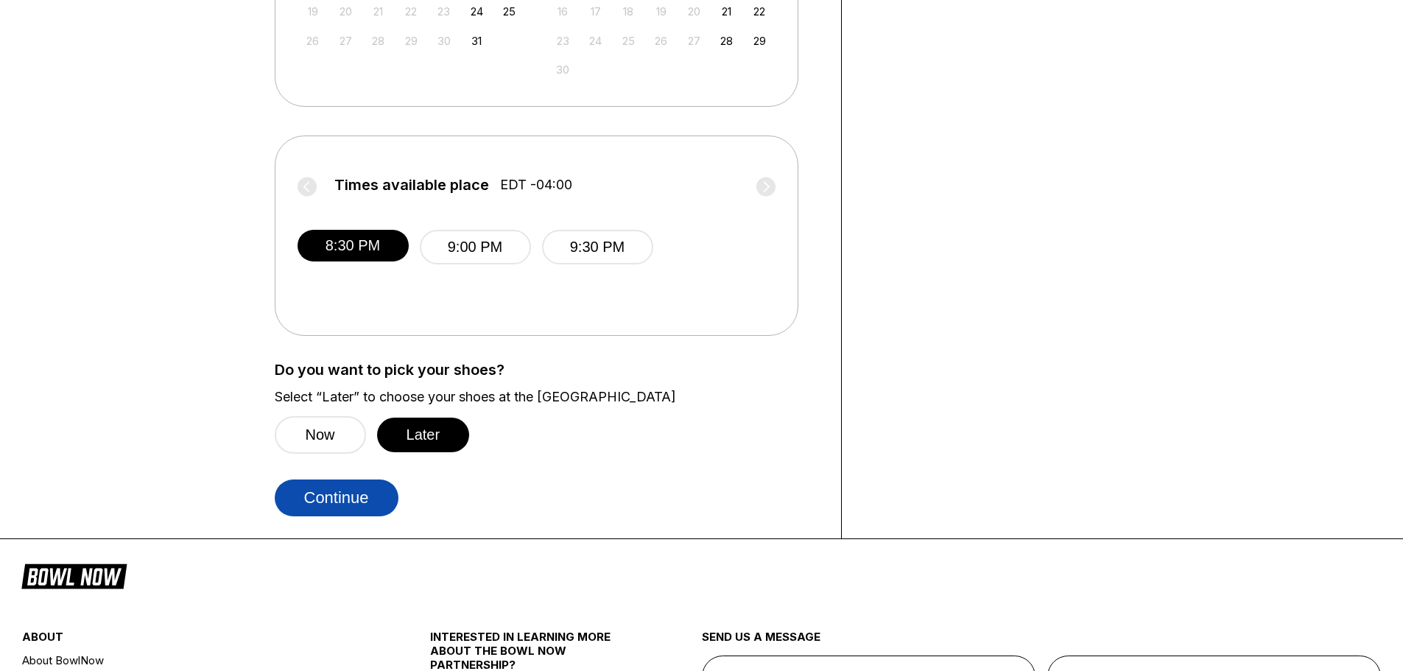
click at [348, 493] on button "Continue" at bounding box center [337, 497] width 124 height 37
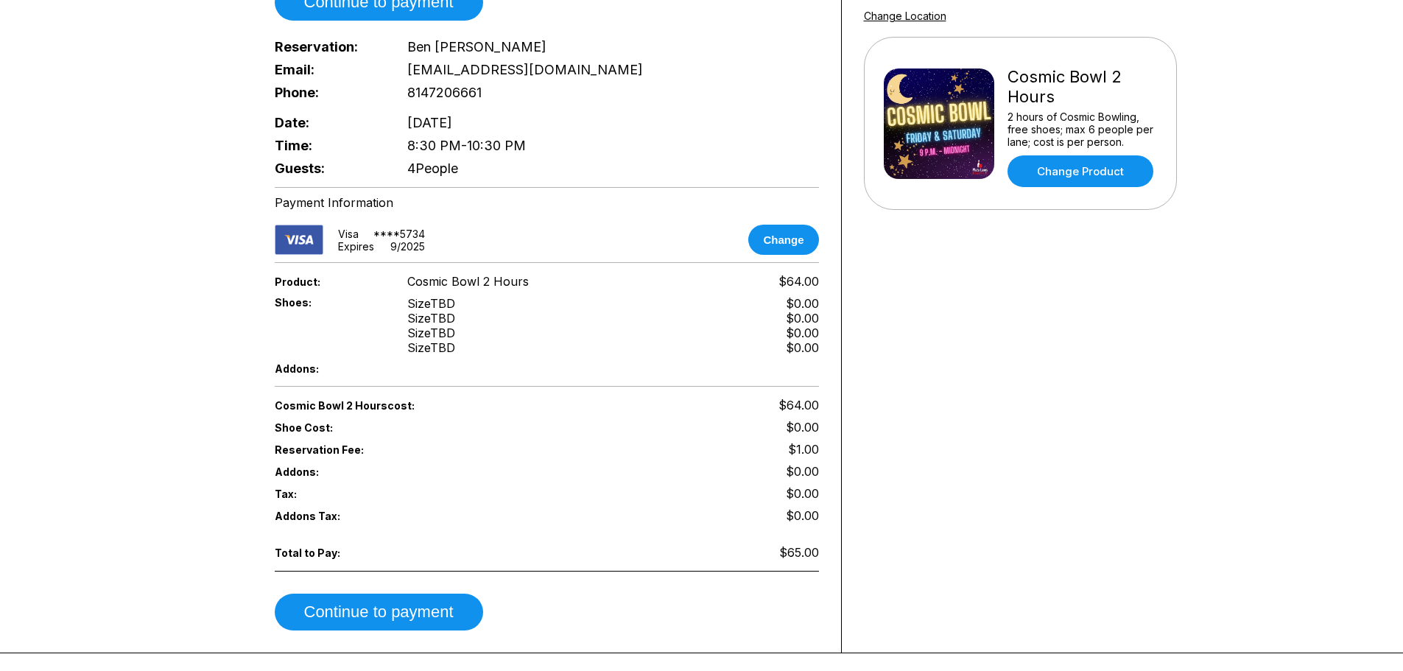
scroll to position [368, 0]
